Goal: Book appointment/travel/reservation

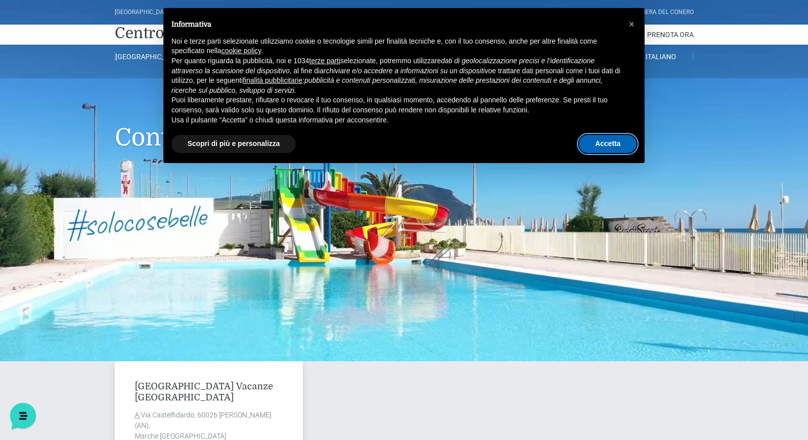
click at [602, 144] on button "Accetta" at bounding box center [608, 144] width 58 height 18
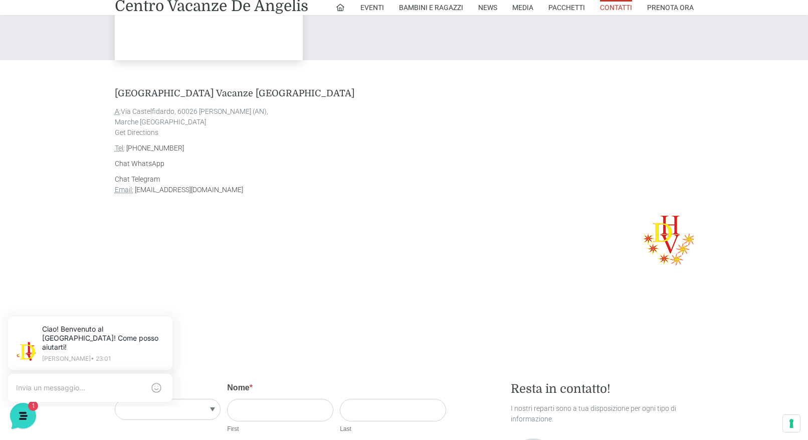
scroll to position [573, 0]
click at [229, 5] on link "Centro Vacanze De Angelis" at bounding box center [212, 5] width 194 height 15
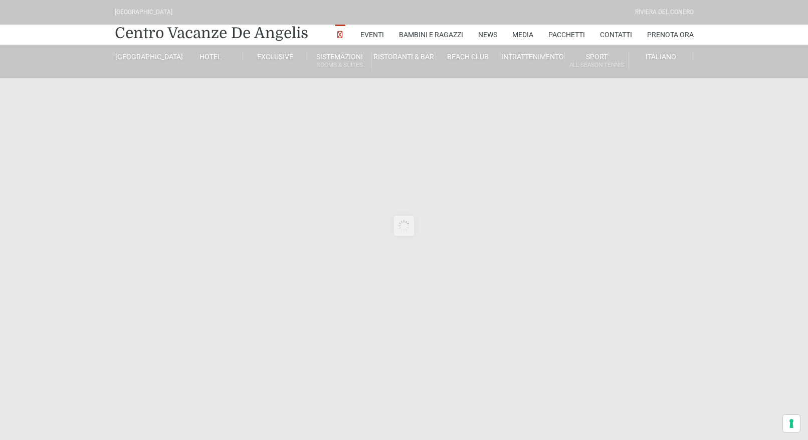
type input "[DATE]"
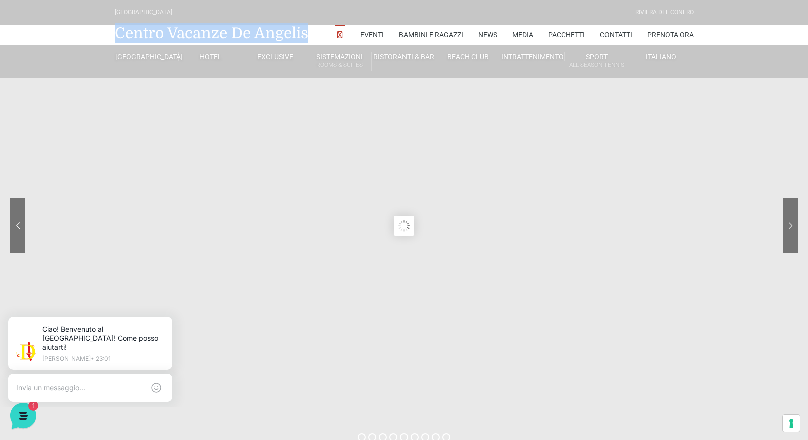
drag, startPoint x: 313, startPoint y: 35, endPoint x: 115, endPoint y: 26, distance: 198.2
click at [115, 26] on div "Centro Vacanze De Angelis Eventi Miss Italia Cerimonie Team building Bambini e …" at bounding box center [404, 35] width 587 height 20
copy link "Centro Vacanze De Angelis"
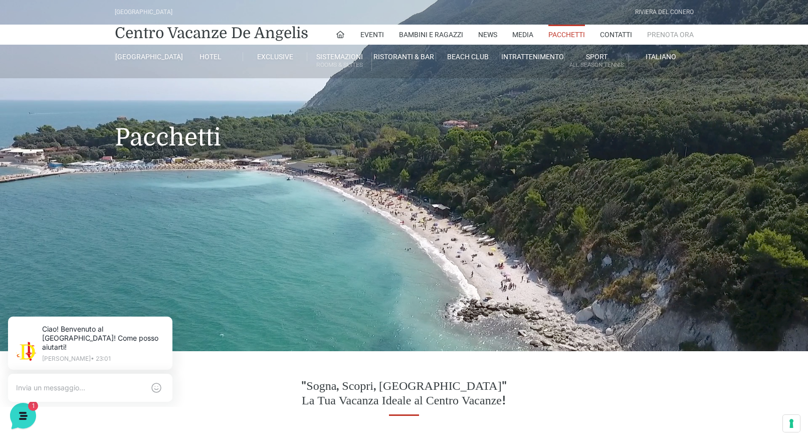
click at [664, 40] on link "Prenota Ora" at bounding box center [670, 35] width 47 height 20
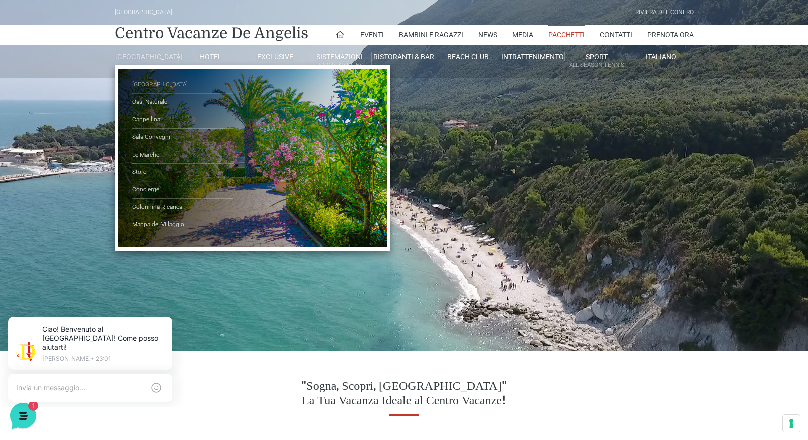
click at [148, 90] on link "[GEOGRAPHIC_DATA]" at bounding box center [182, 85] width 100 height 18
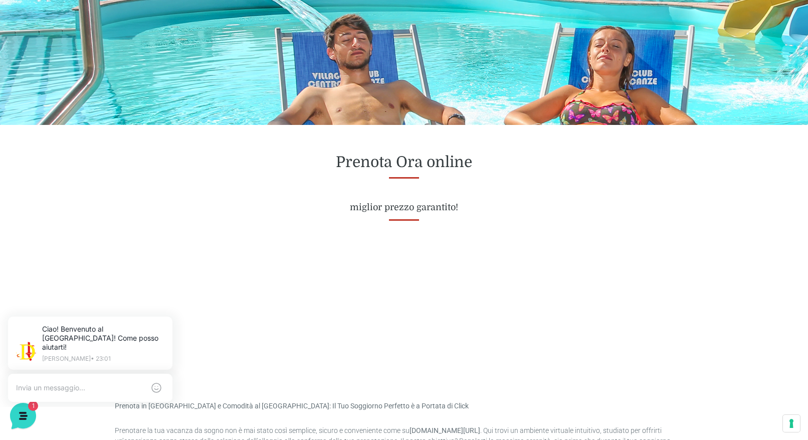
scroll to position [277, 0]
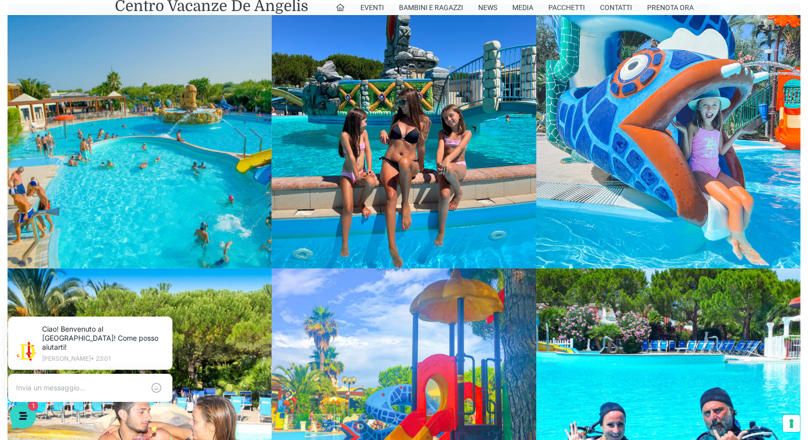
scroll to position [1296, 0]
